Goal: Task Accomplishment & Management: Complete application form

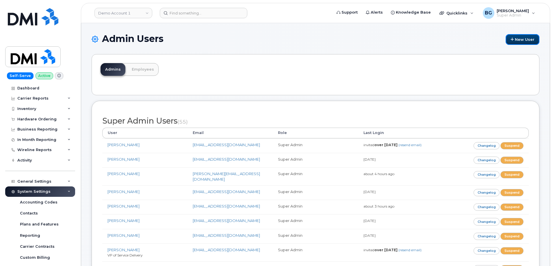
drag, startPoint x: 522, startPoint y: 40, endPoint x: 547, endPoint y: 58, distance: 31.2
click at [522, 40] on link "New User" at bounding box center [523, 39] width 34 height 11
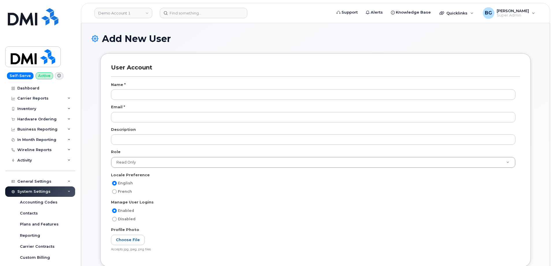
select select
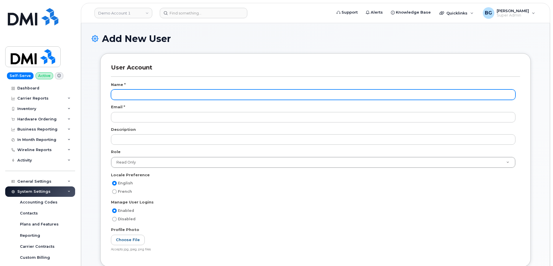
click at [129, 93] on input "text" at bounding box center [313, 94] width 405 height 10
click at [133, 97] on input "text" at bounding box center [313, 94] width 405 height 10
paste input "[PERSON_NAME]"
type input "[PERSON_NAME]"
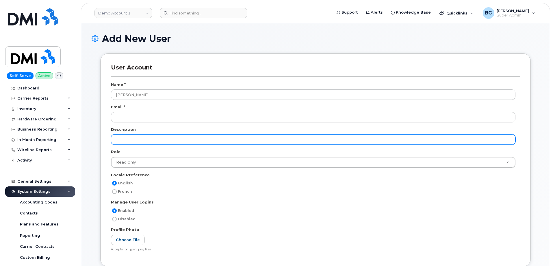
click at [140, 139] on input "text" at bounding box center [313, 139] width 405 height 10
paste input "Senior Program Manager"
type input "Senior Program Manager"
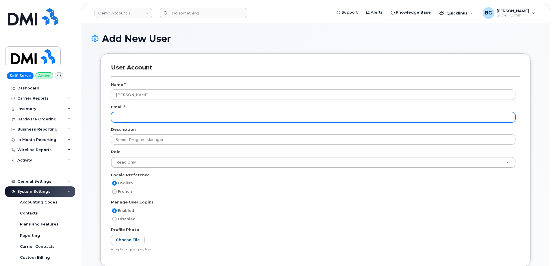
click at [134, 115] on input "email" at bounding box center [313, 117] width 405 height 10
paste input "[EMAIL_ADDRESS][DOMAIN_NAME]"
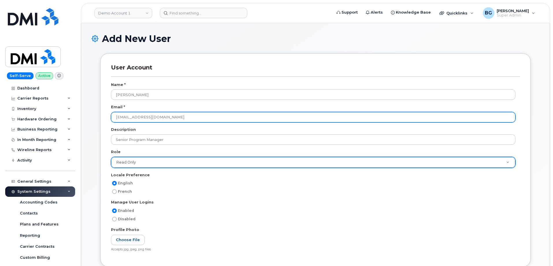
type input "[EMAIL_ADDRESS][DOMAIN_NAME]"
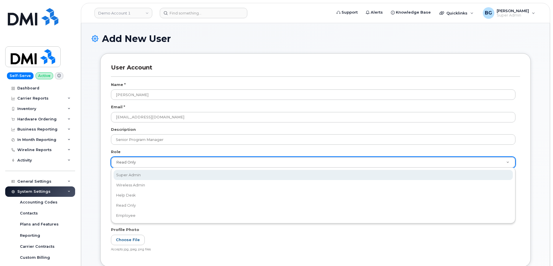
scroll to position [0, 2]
select select "super_admin"
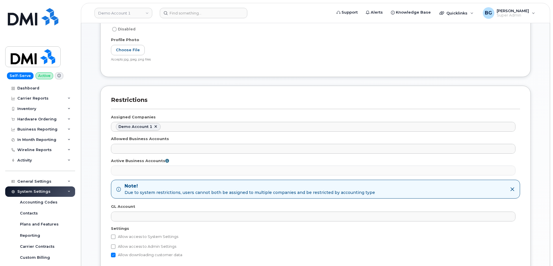
scroll to position [212, 0]
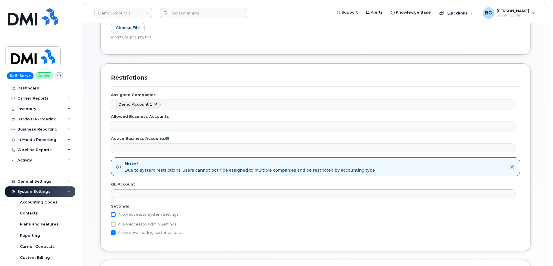
click at [114, 214] on input "Allow access to System Settings" at bounding box center [113, 214] width 5 height 5
checkbox input "true"
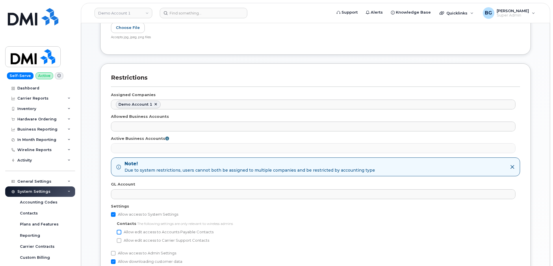
click at [119, 230] on input "Allow edit access to Accounts Payable Contacts" at bounding box center [119, 232] width 5 height 5
checkbox input "true"
click at [119, 241] on input "Allow edit access to Carrier Support Contacts" at bounding box center [119, 240] width 5 height 5
checkbox input "true"
click at [114, 251] on input "Allow access to Admin Settings" at bounding box center [113, 253] width 5 height 5
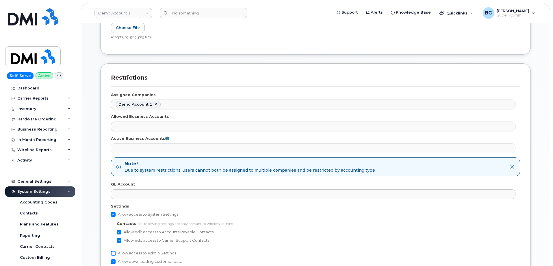
checkbox input "true"
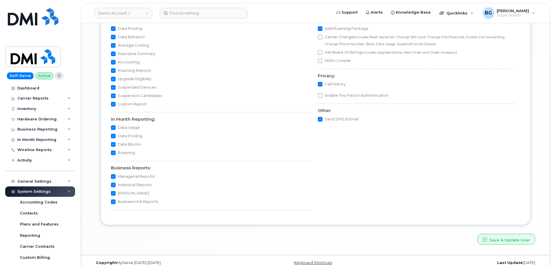
scroll to position [530, 0]
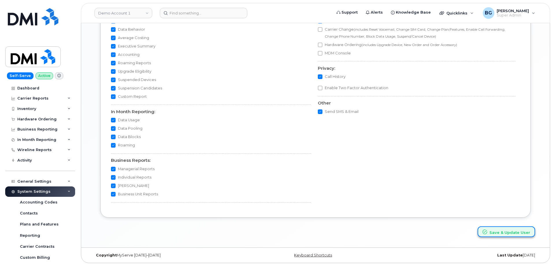
click at [518, 232] on button "Save & Update User" at bounding box center [507, 231] width 58 height 11
